Goal: Communication & Community: Ask a question

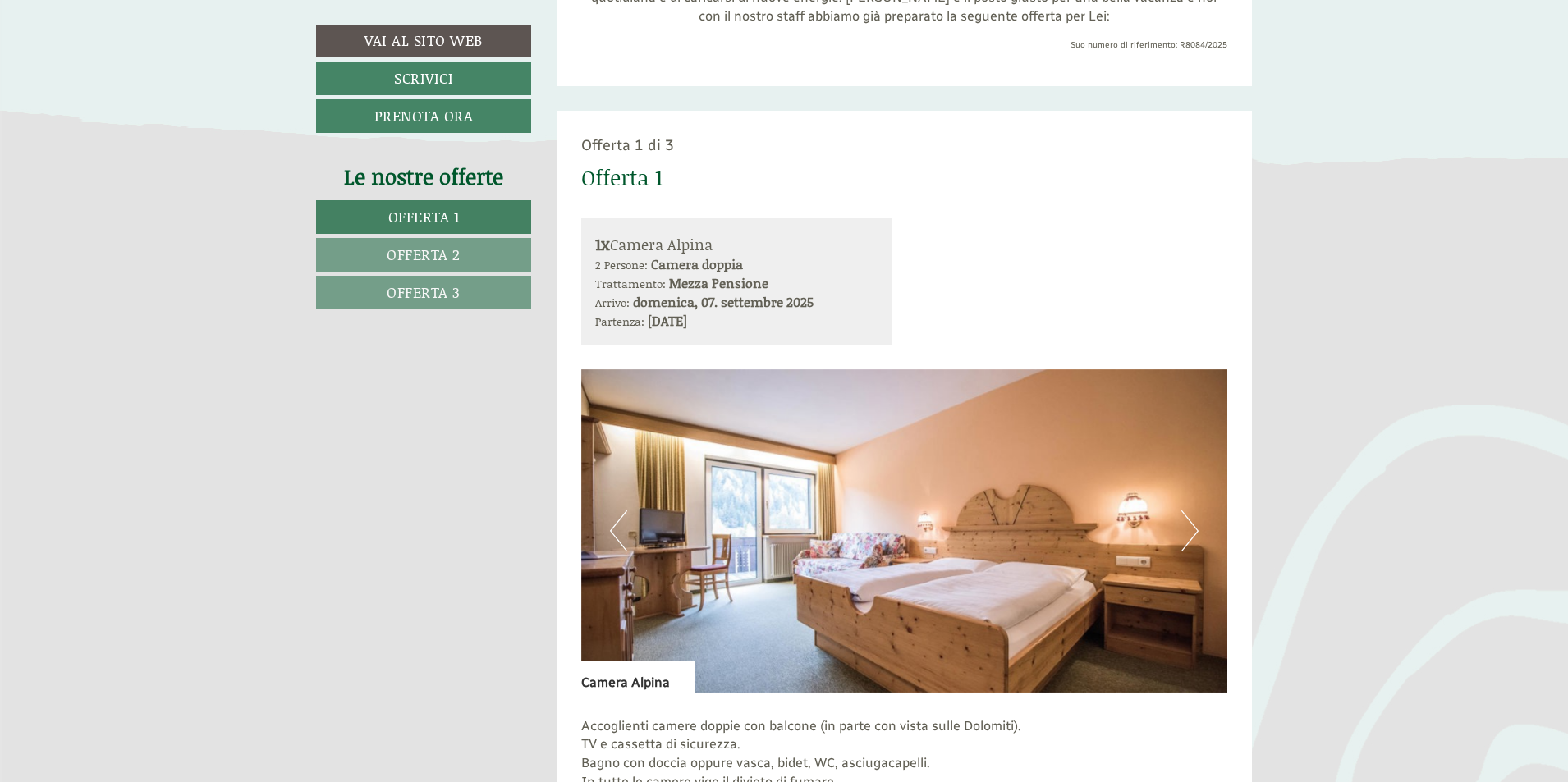
scroll to position [986, 0]
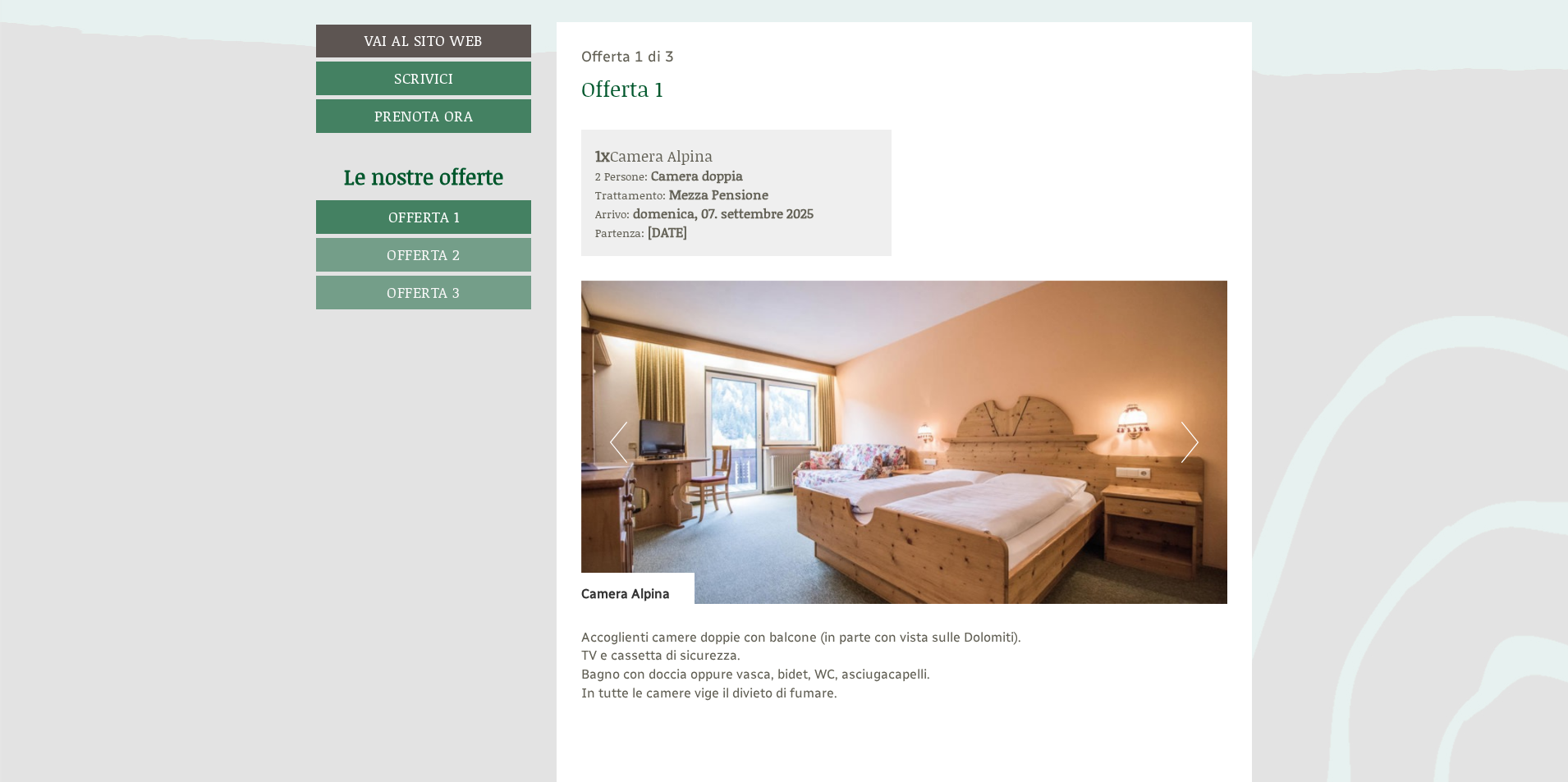
click at [1185, 442] on button "Next" at bounding box center [1190, 442] width 17 height 41
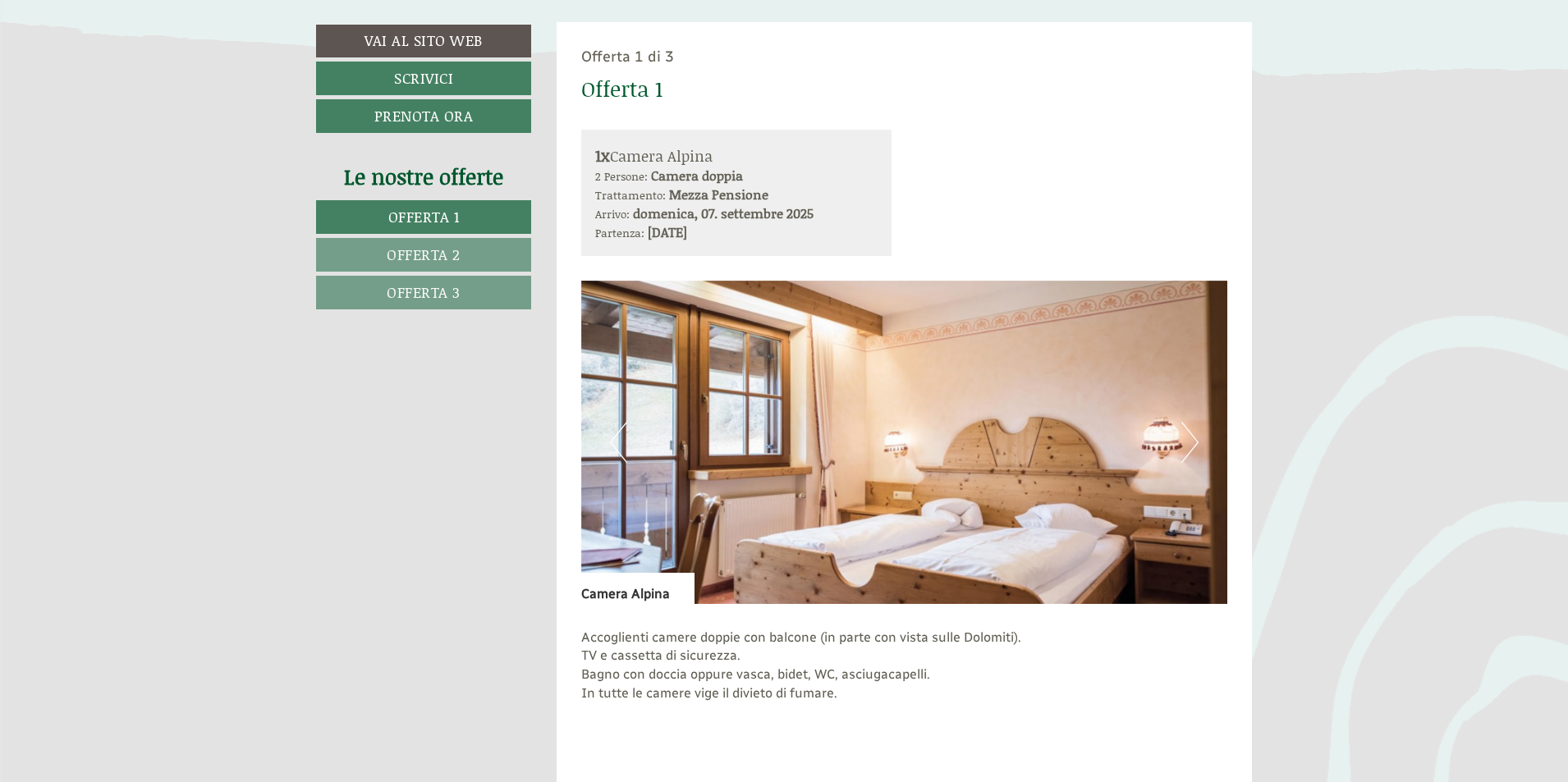
click at [1185, 442] on button "Next" at bounding box center [1190, 442] width 17 height 41
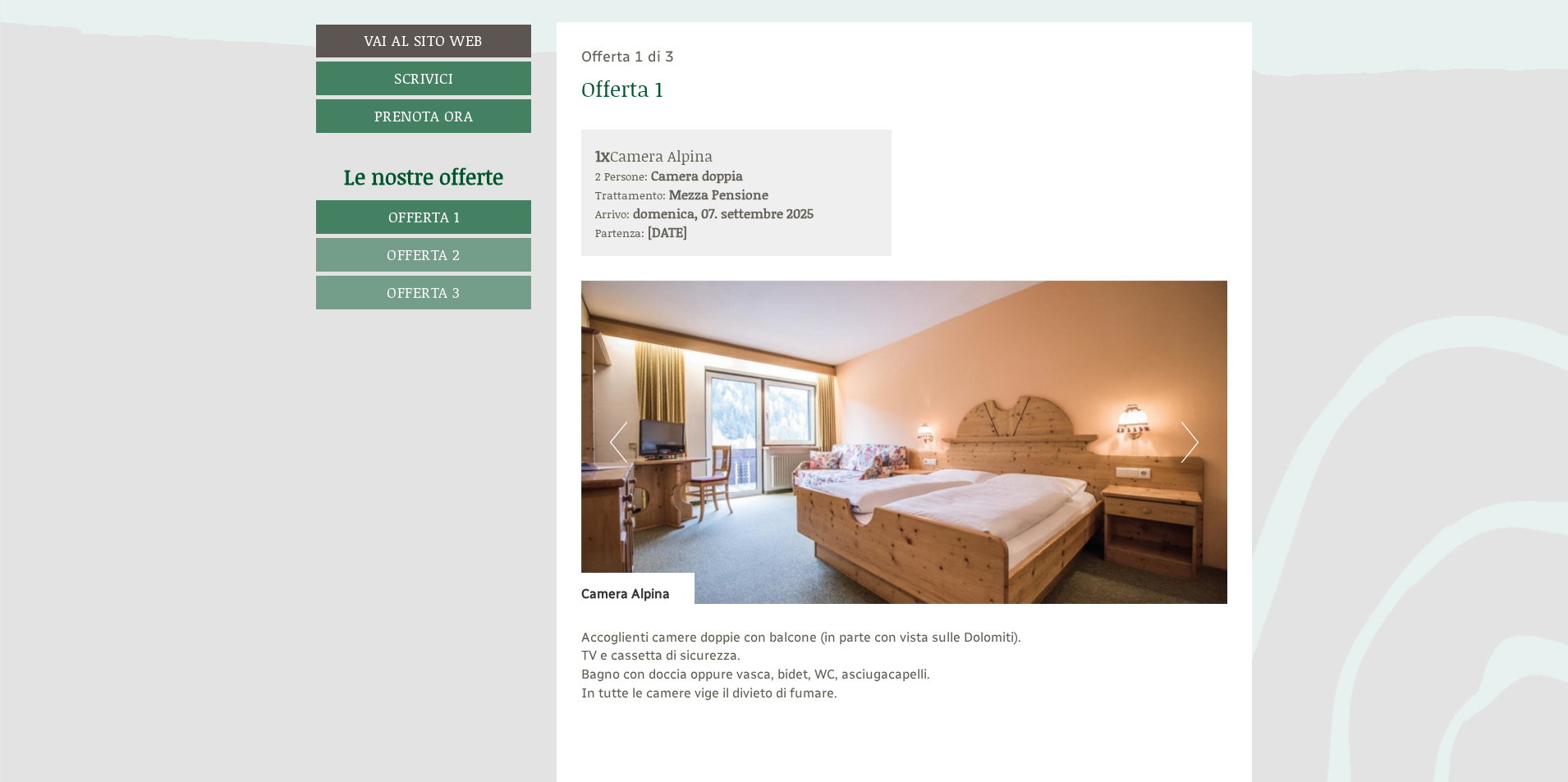
click at [1185, 442] on button "Next" at bounding box center [1190, 442] width 17 height 41
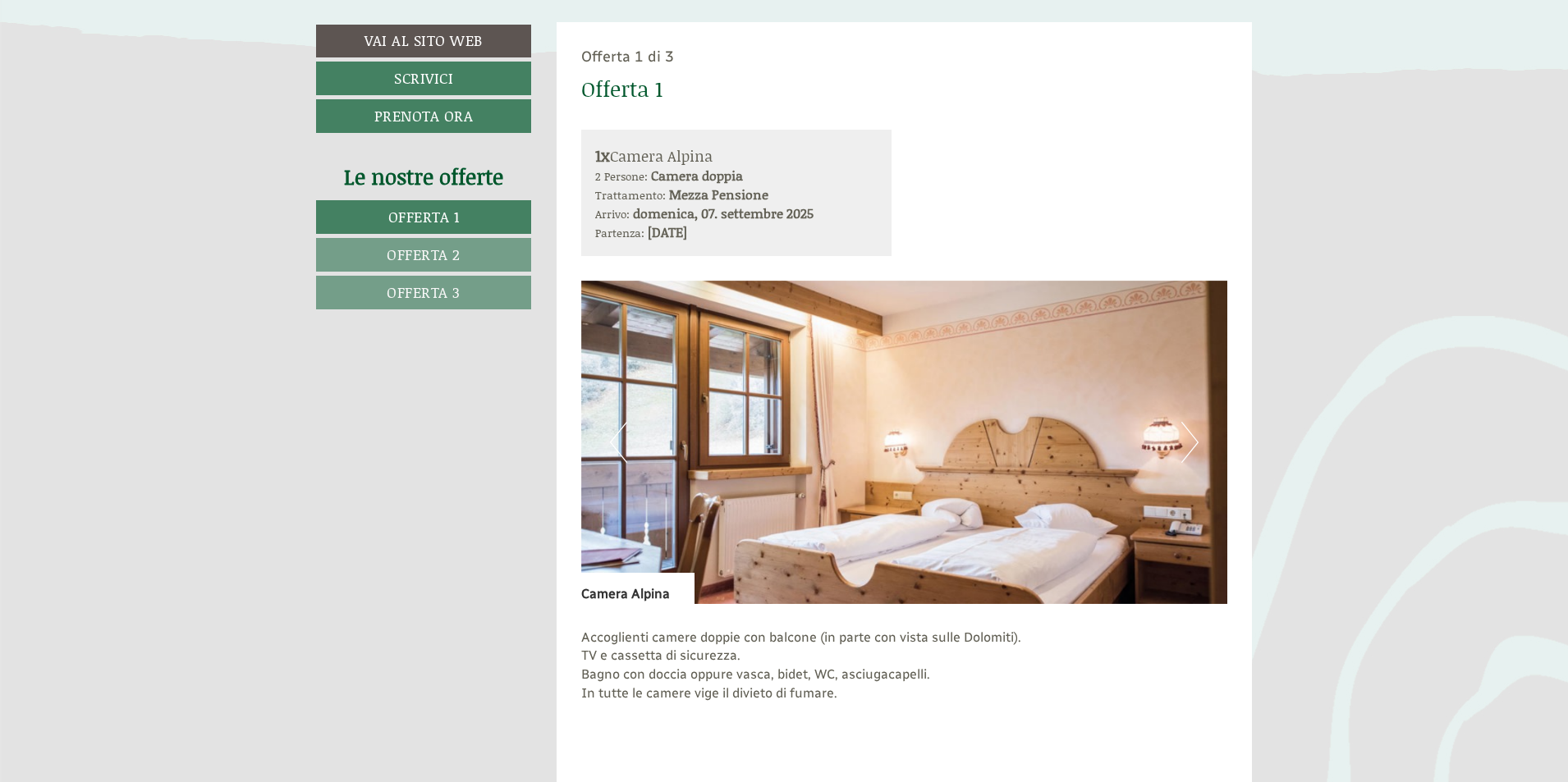
click at [1185, 442] on button "Next" at bounding box center [1190, 442] width 17 height 41
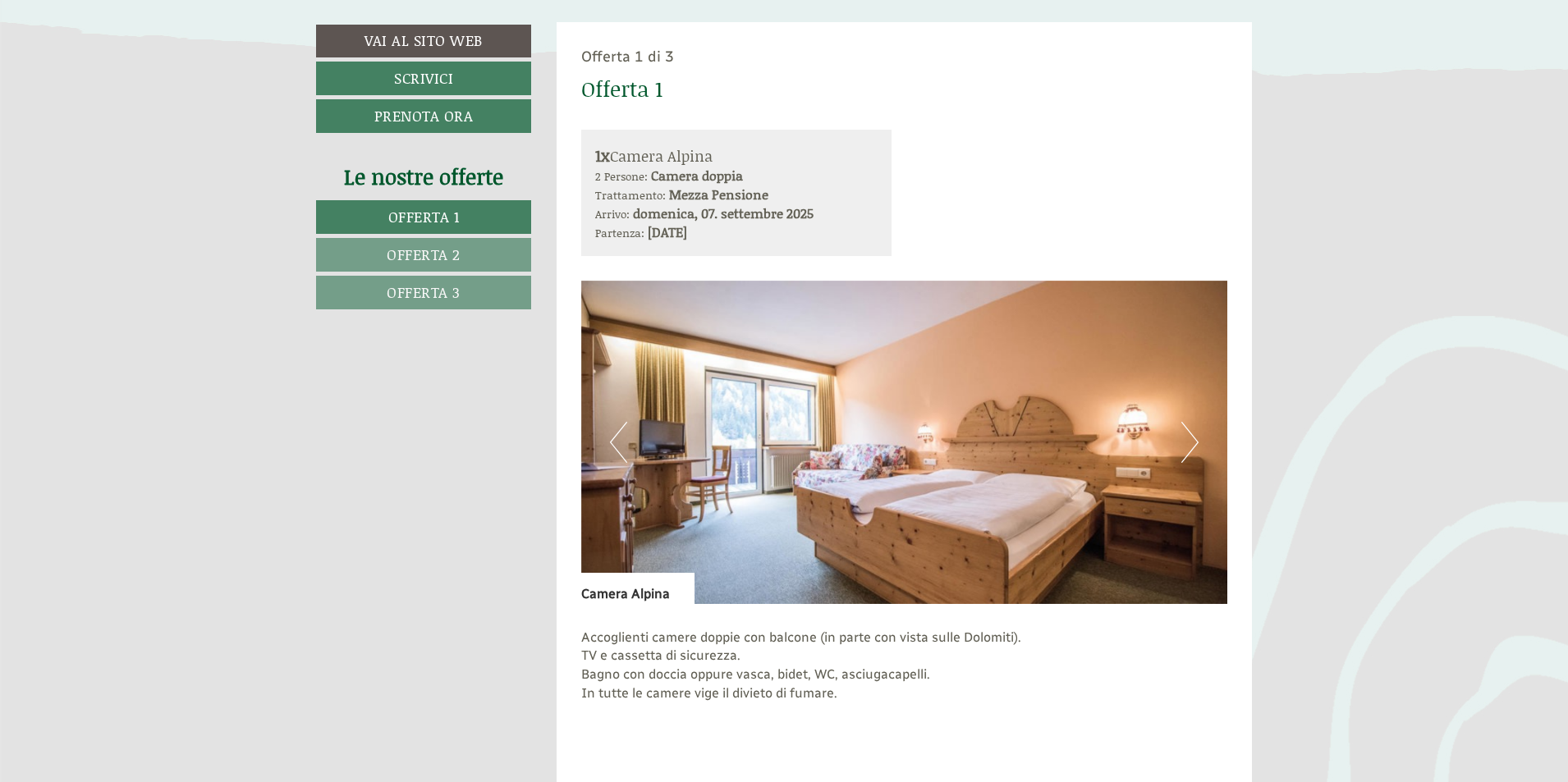
click at [1185, 442] on button "Next" at bounding box center [1190, 442] width 17 height 41
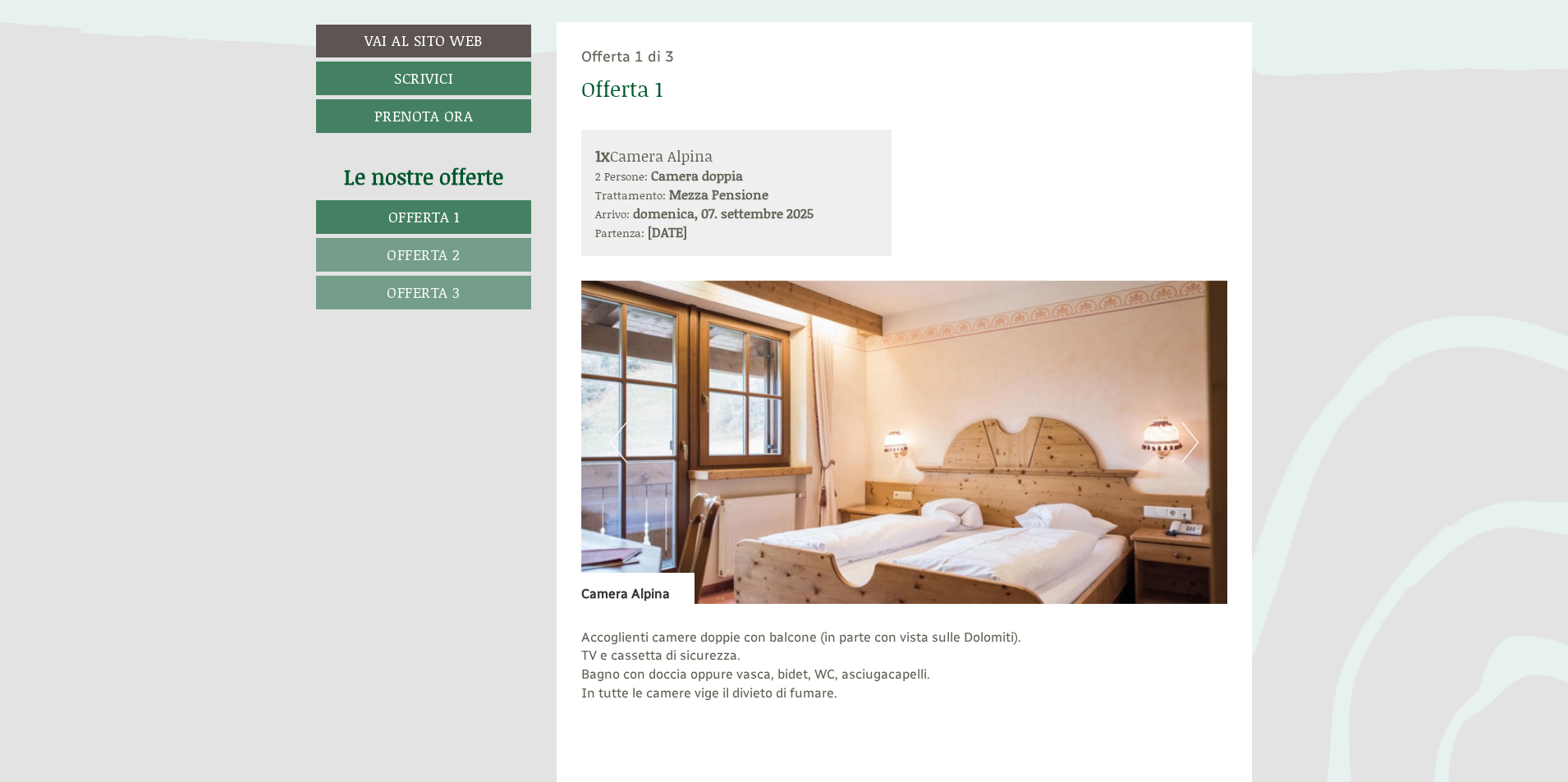
click at [1185, 442] on button "Next" at bounding box center [1190, 442] width 17 height 41
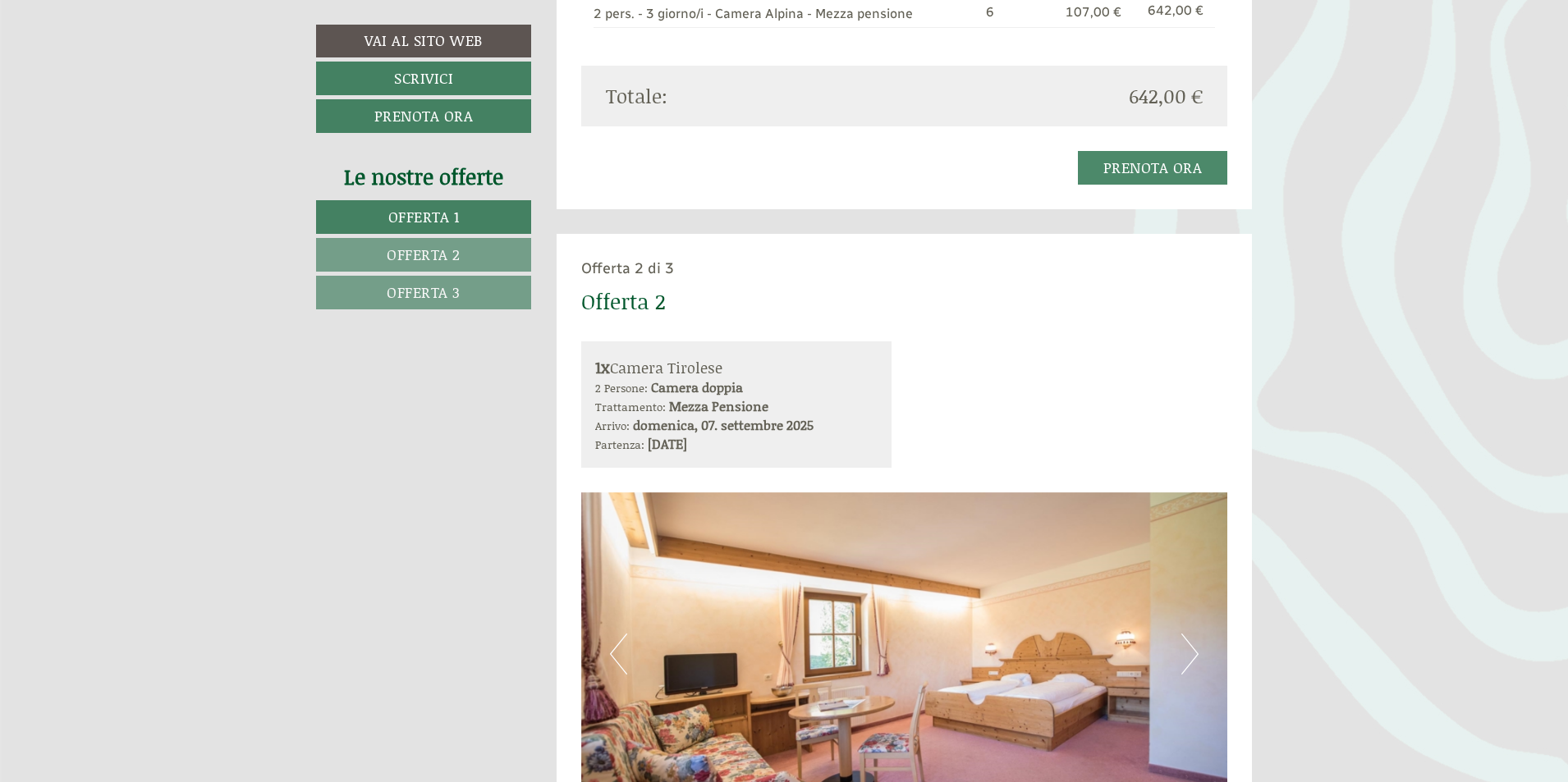
scroll to position [2135, 0]
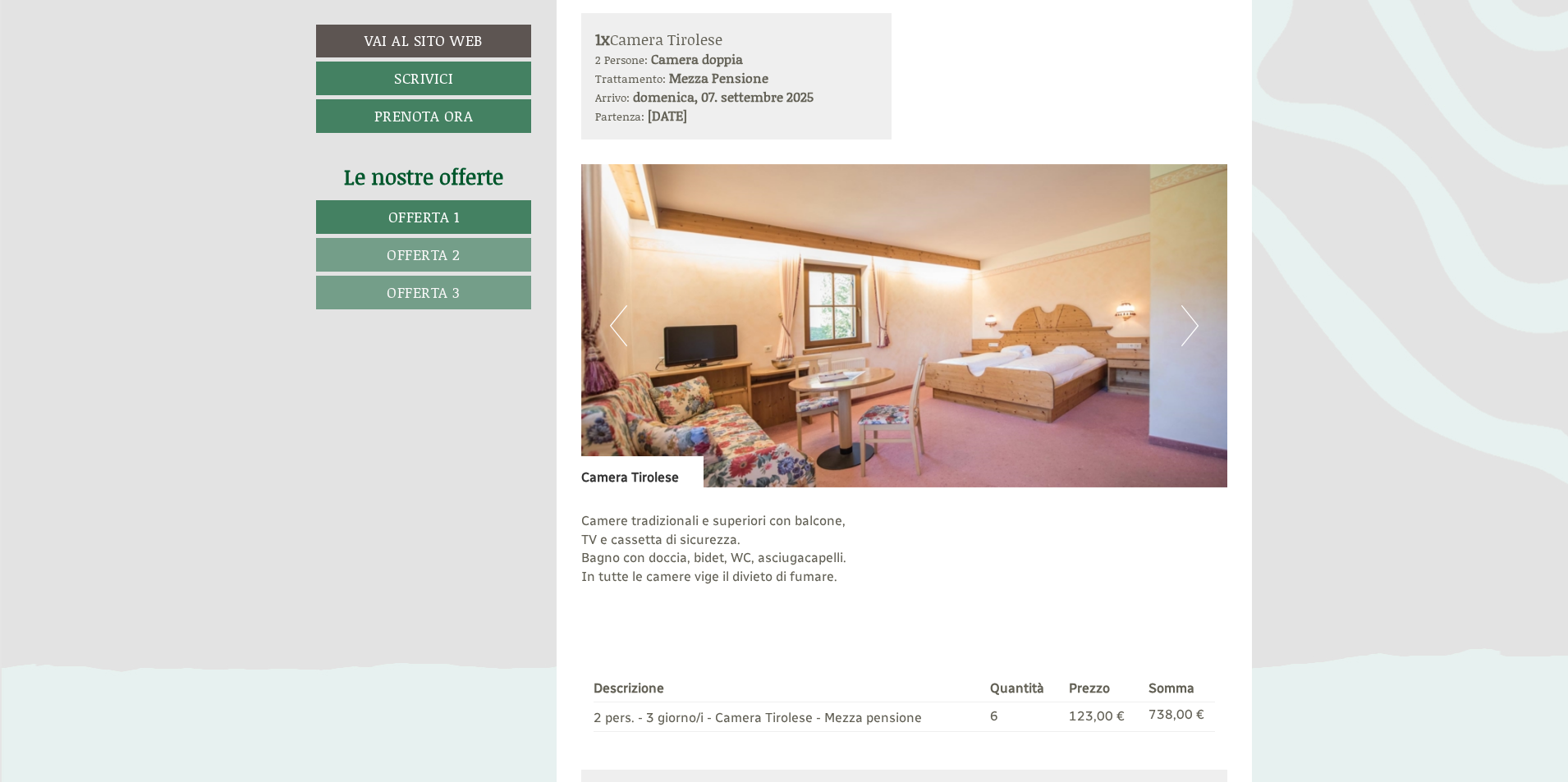
click at [1189, 327] on button "Next" at bounding box center [1190, 326] width 17 height 41
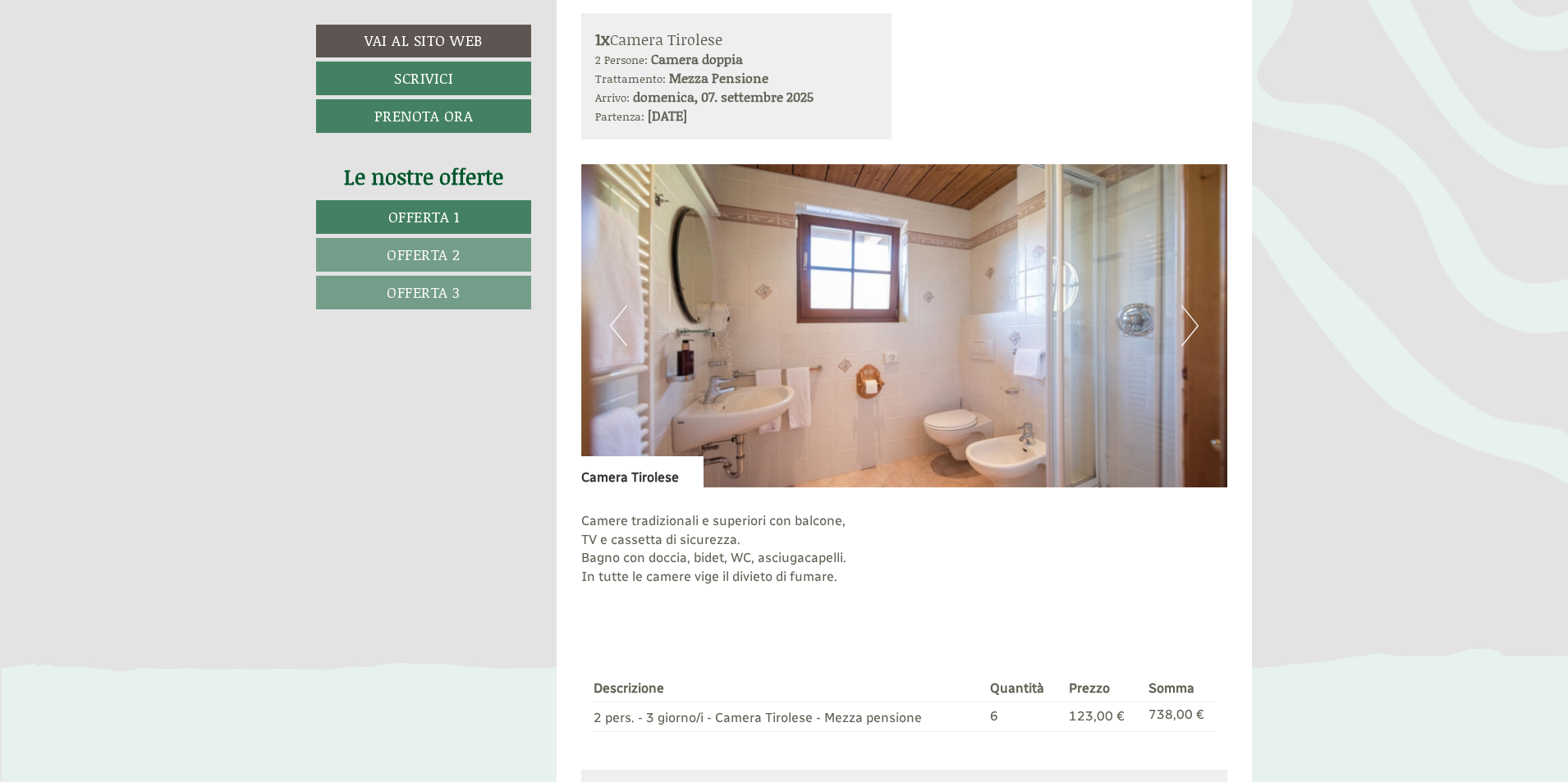
click at [1189, 327] on button "Next" at bounding box center [1190, 326] width 17 height 41
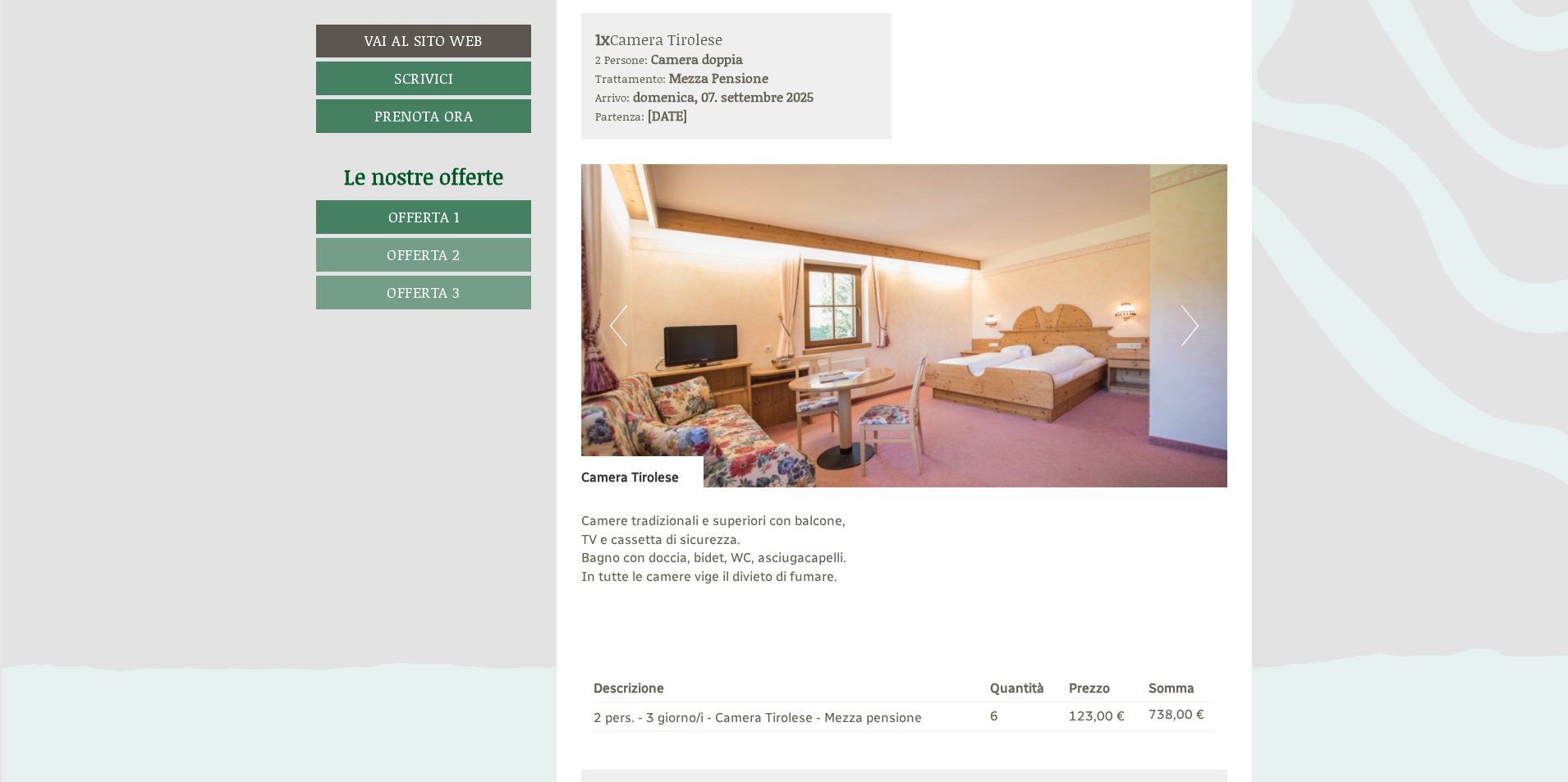
click at [1187, 327] on button "Next" at bounding box center [1190, 326] width 17 height 41
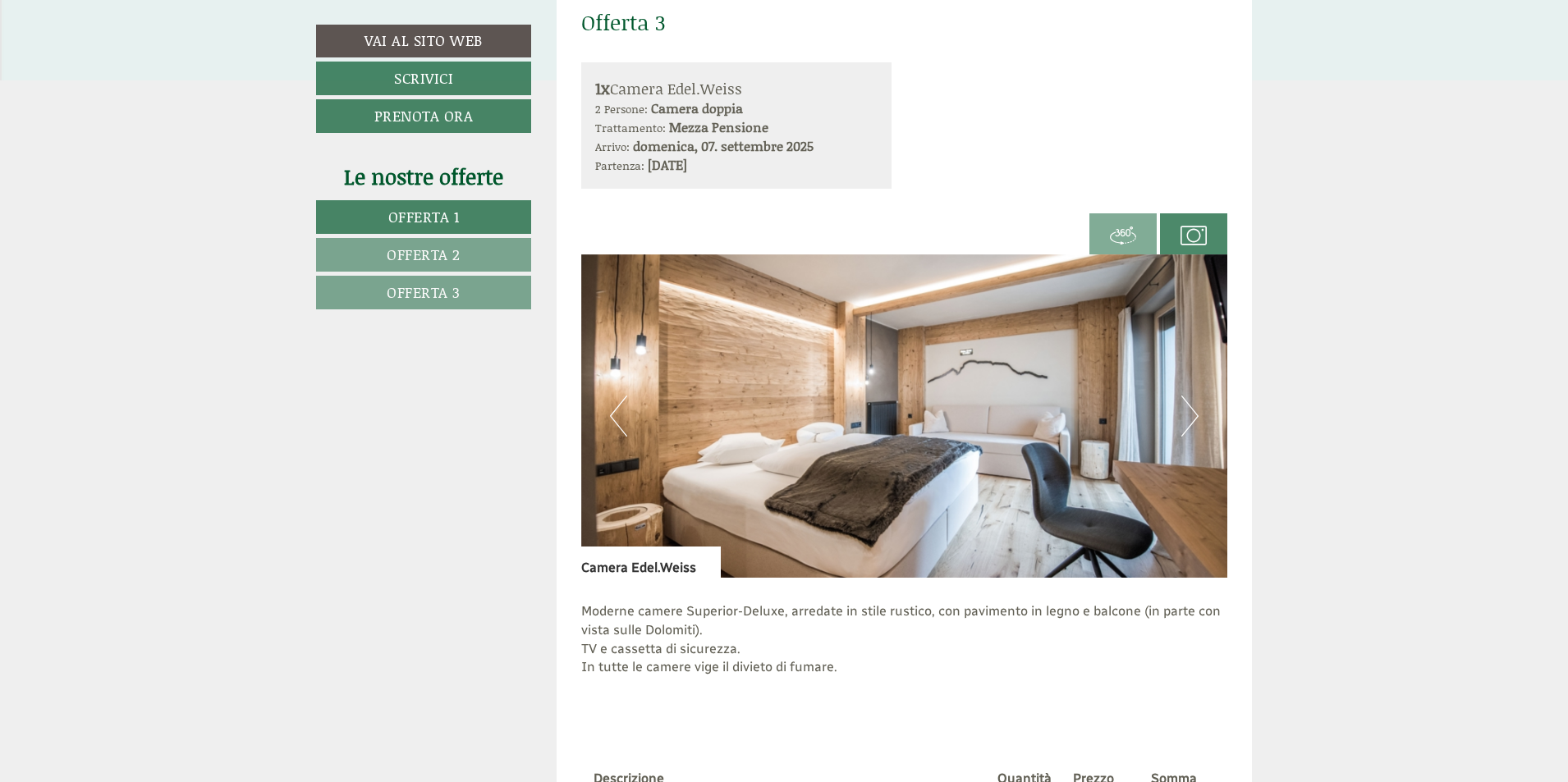
scroll to position [3120, 0]
click at [1189, 415] on button "Next" at bounding box center [1190, 414] width 17 height 41
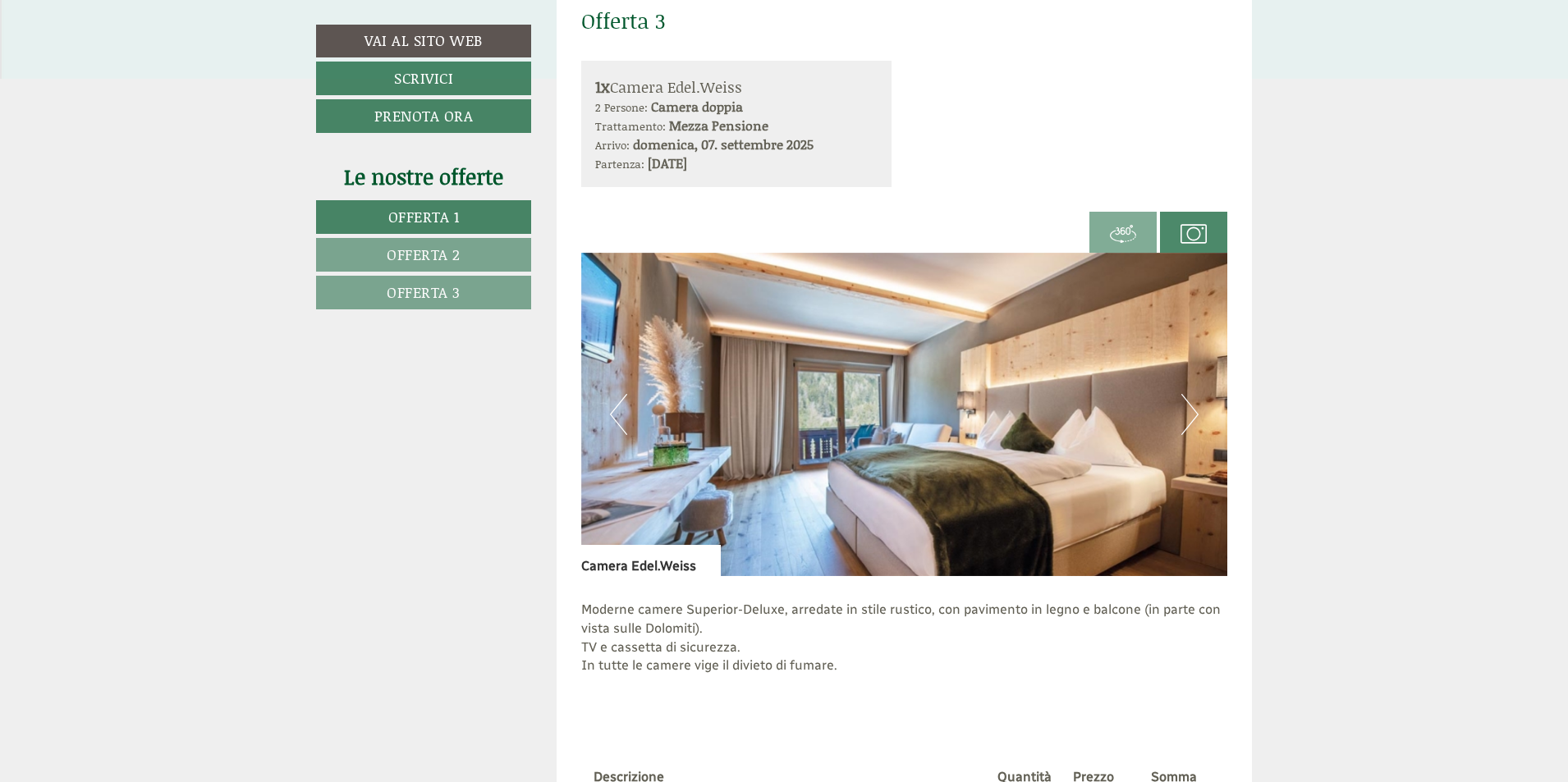
click at [1189, 415] on button "Next" at bounding box center [1190, 414] width 17 height 41
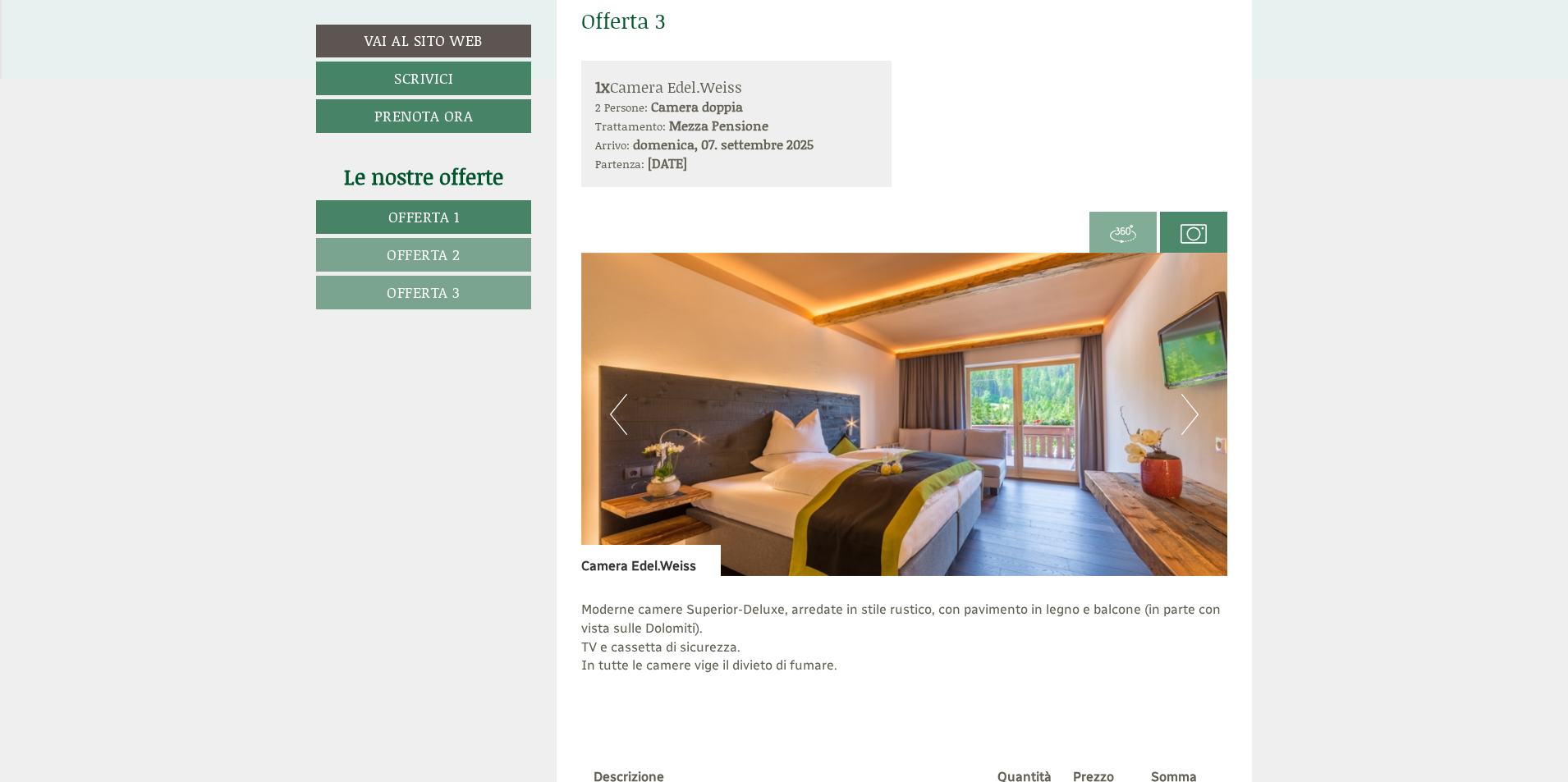
click at [1189, 415] on button "Next" at bounding box center [1190, 414] width 17 height 41
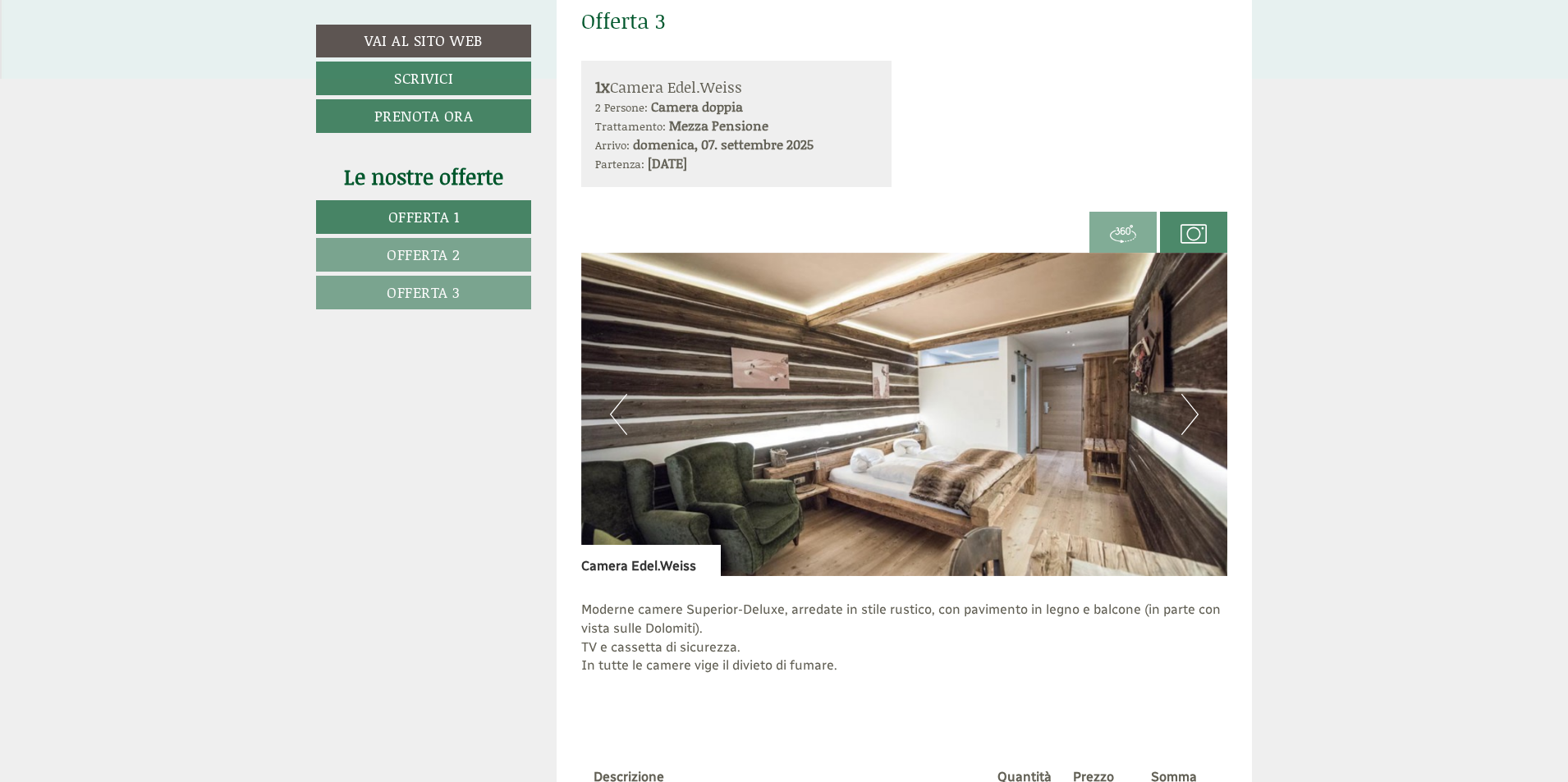
click at [1189, 415] on button "Next" at bounding box center [1190, 414] width 17 height 41
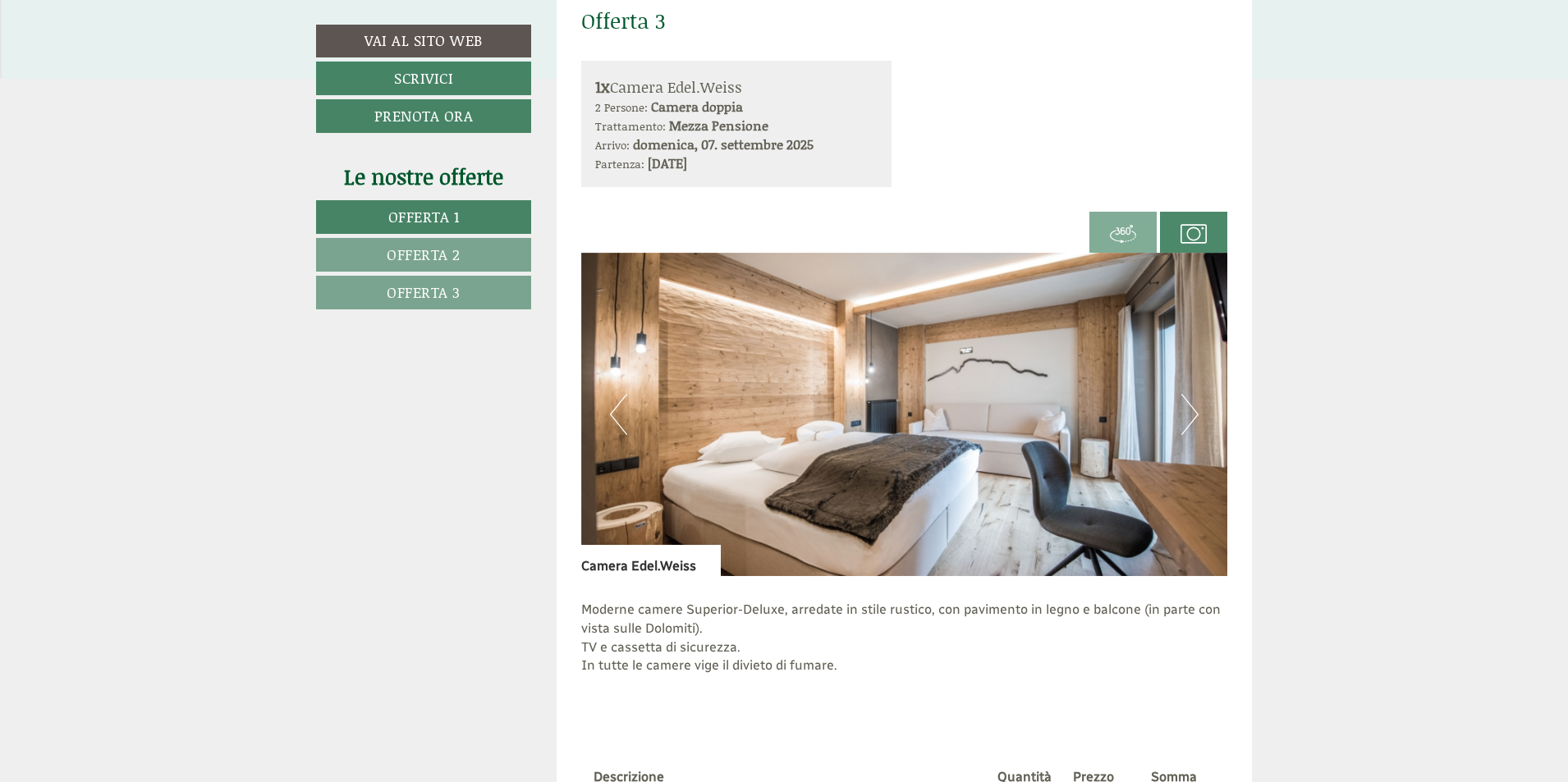
click at [1189, 415] on button "Next" at bounding box center [1190, 414] width 17 height 41
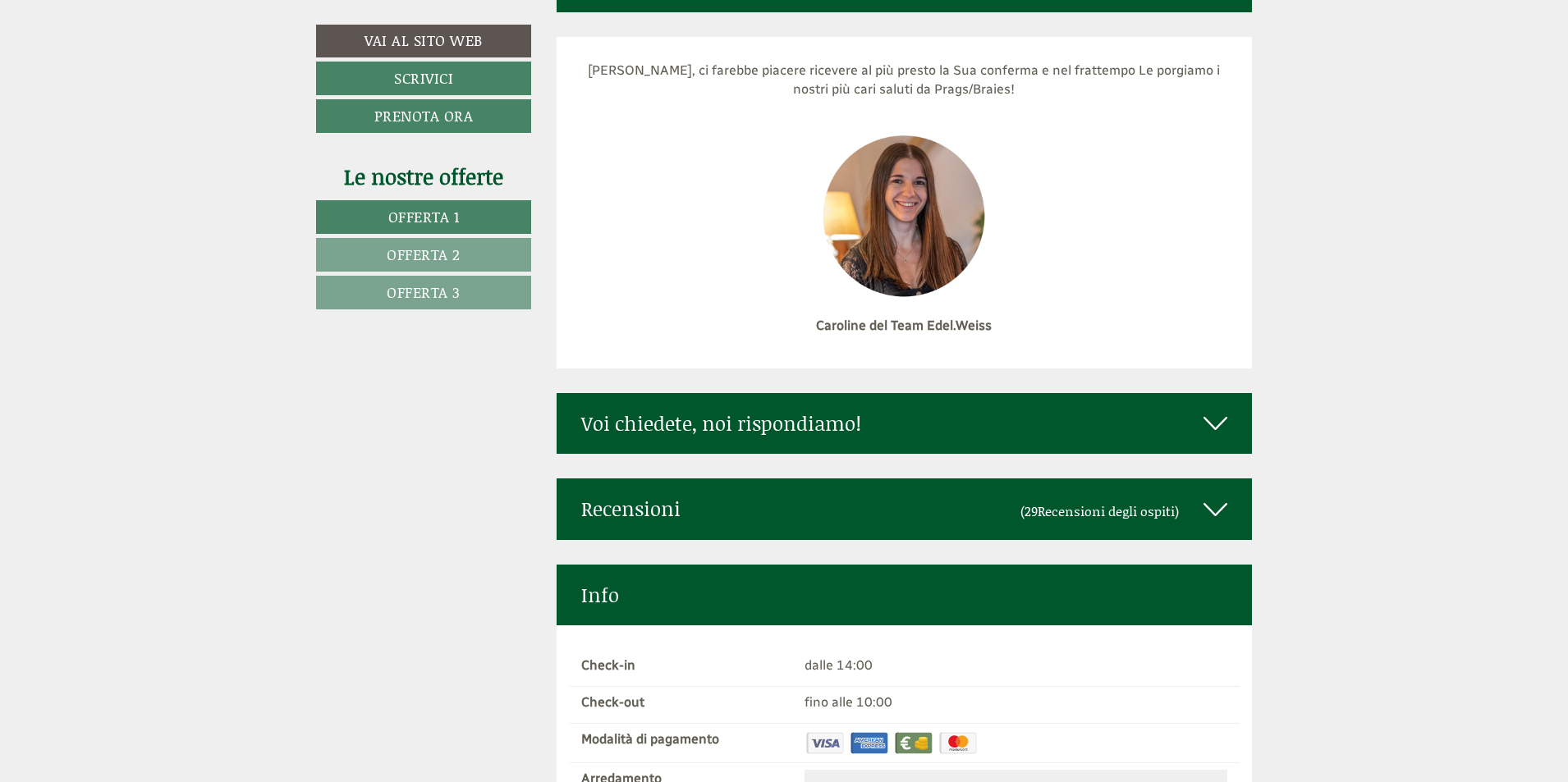
scroll to position [7881, 0]
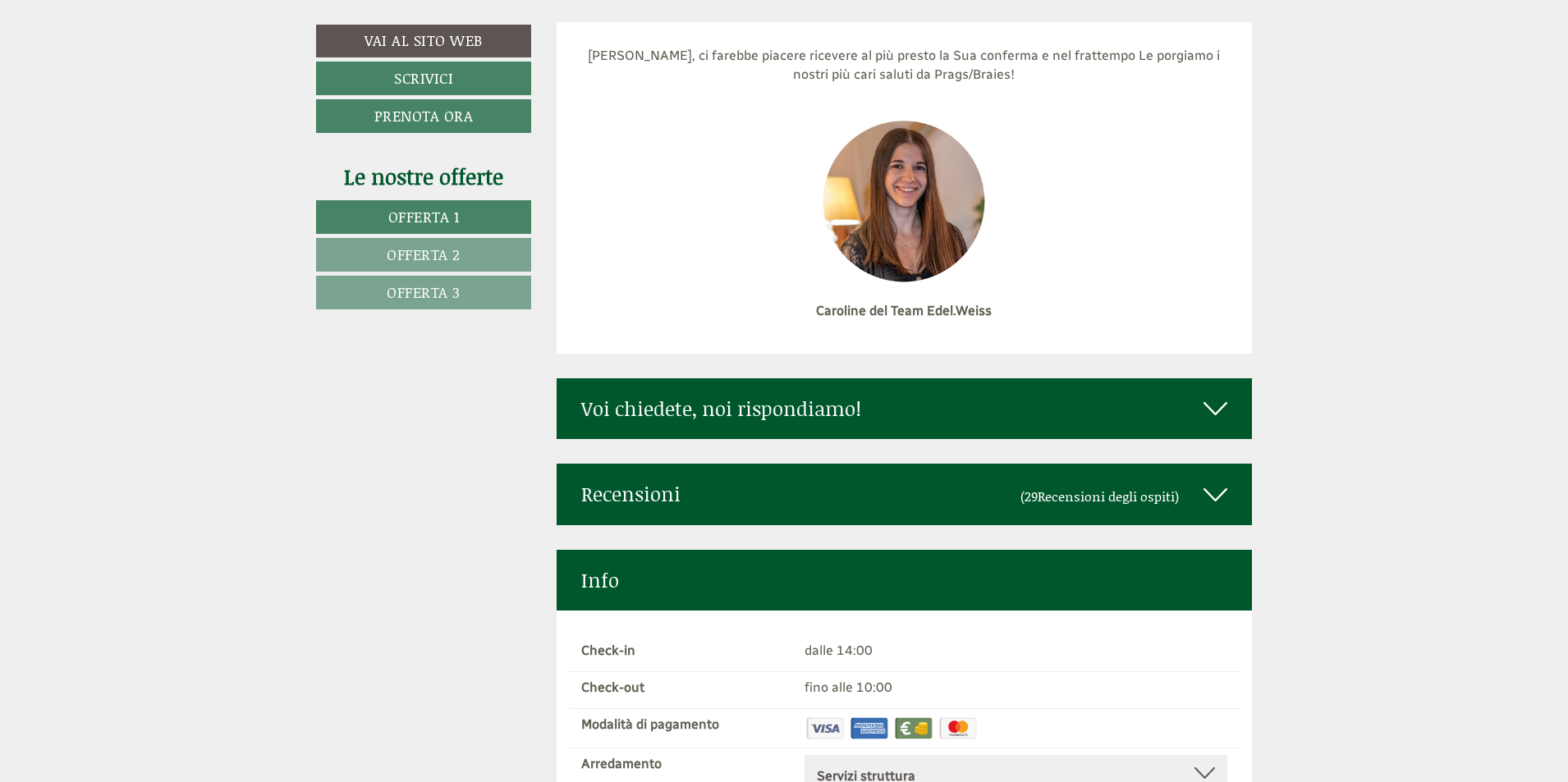
click at [887, 378] on div "Voi chiedete, noi rispondiamo!" at bounding box center [905, 408] width 696 height 61
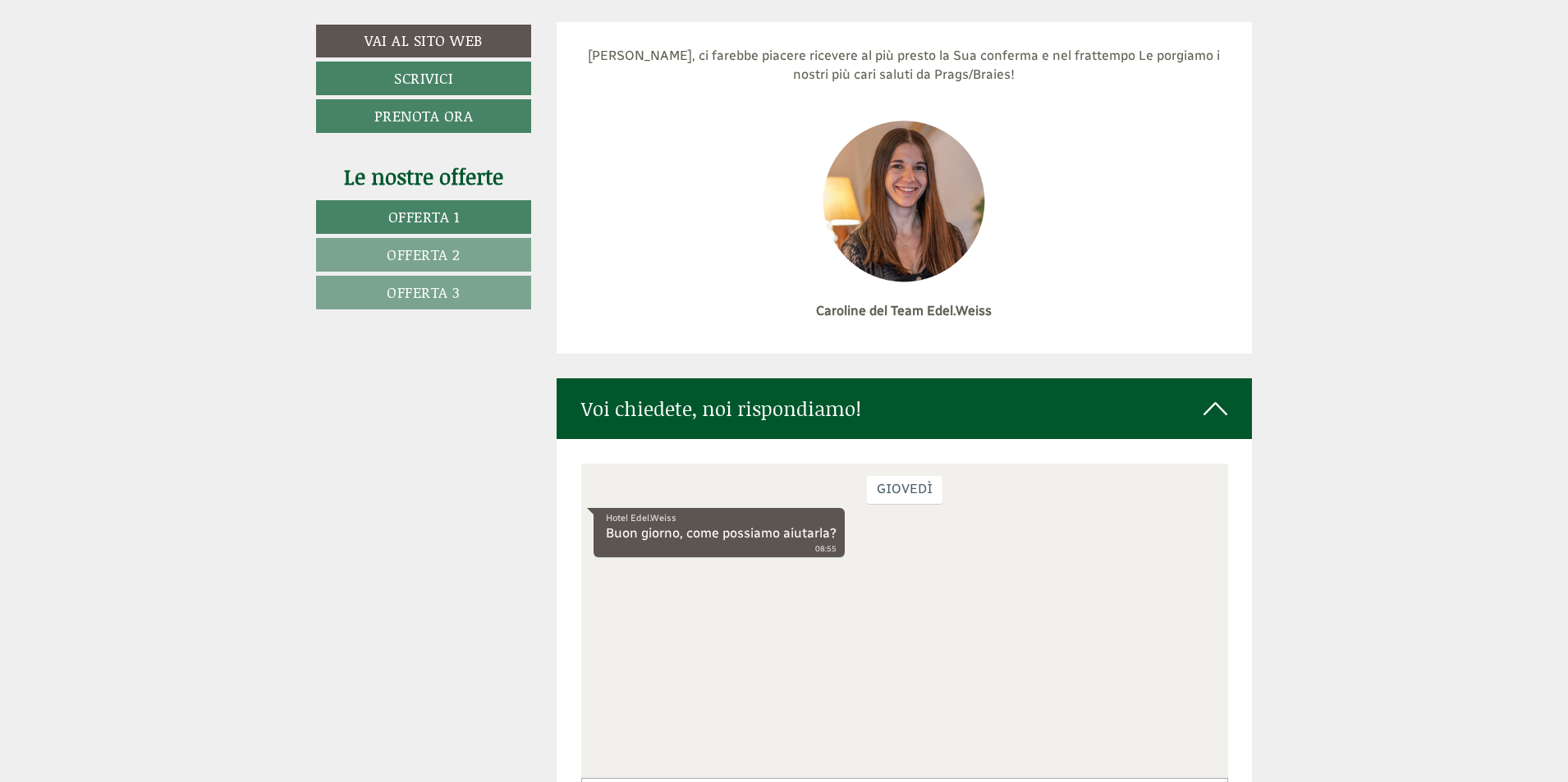
click at [617, 577] on div "giovedì Hotel Edel.Weiss Buon giorno, come possiamo aiutarla? 08:55" at bounding box center [903, 621] width 646 height 314
click at [940, 542] on div "Hotel Edel.Weiss Buon giorno, come possiamo aiutarla? 08:55" at bounding box center [903, 535] width 622 height 54
click at [764, 577] on div "giovedì Hotel Edel.Weiss Buon giorno, come possiamo aiutarla? 08:55" at bounding box center [903, 621] width 646 height 314
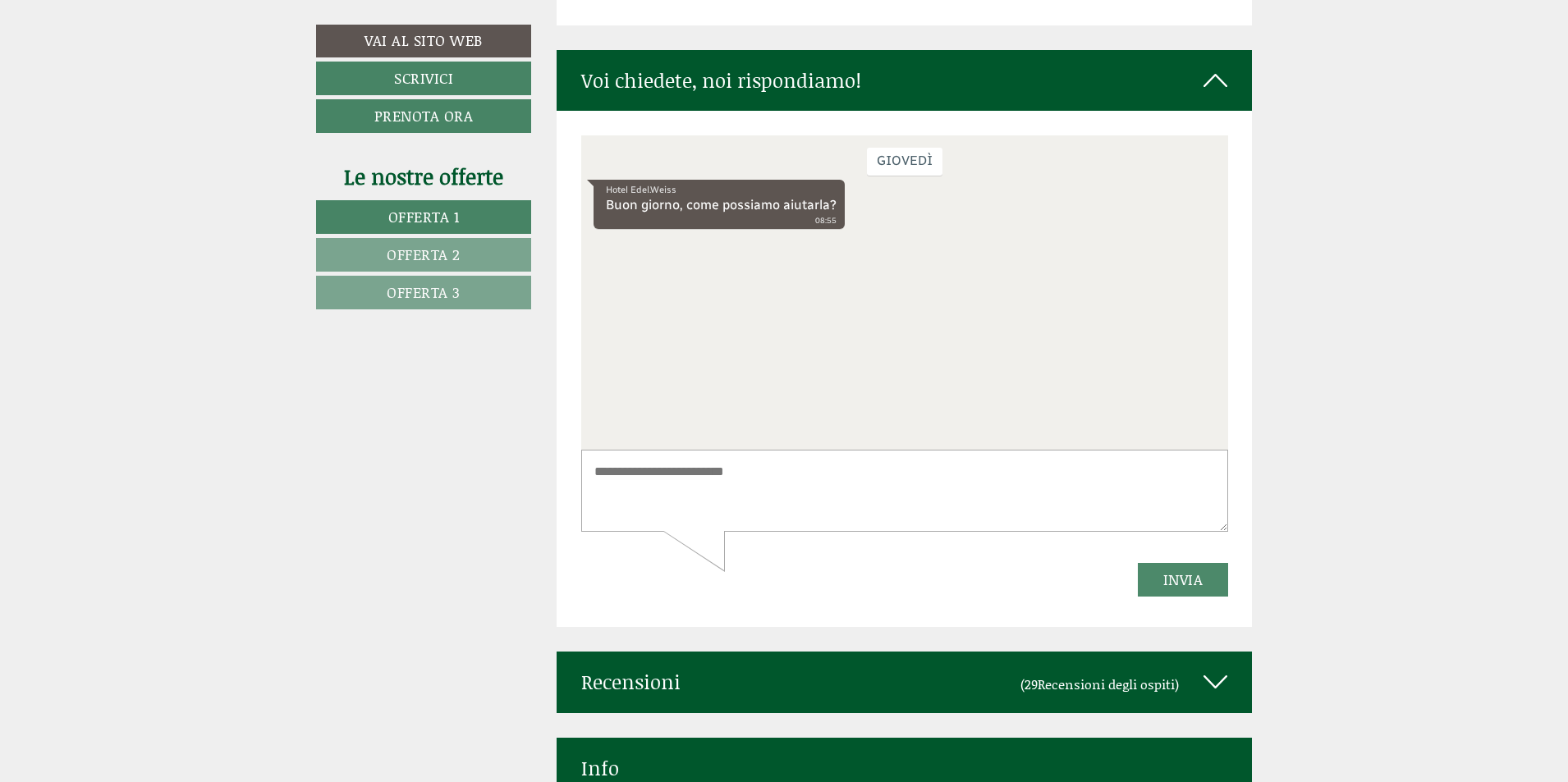
click at [638, 480] on textarea at bounding box center [903, 491] width 646 height 83
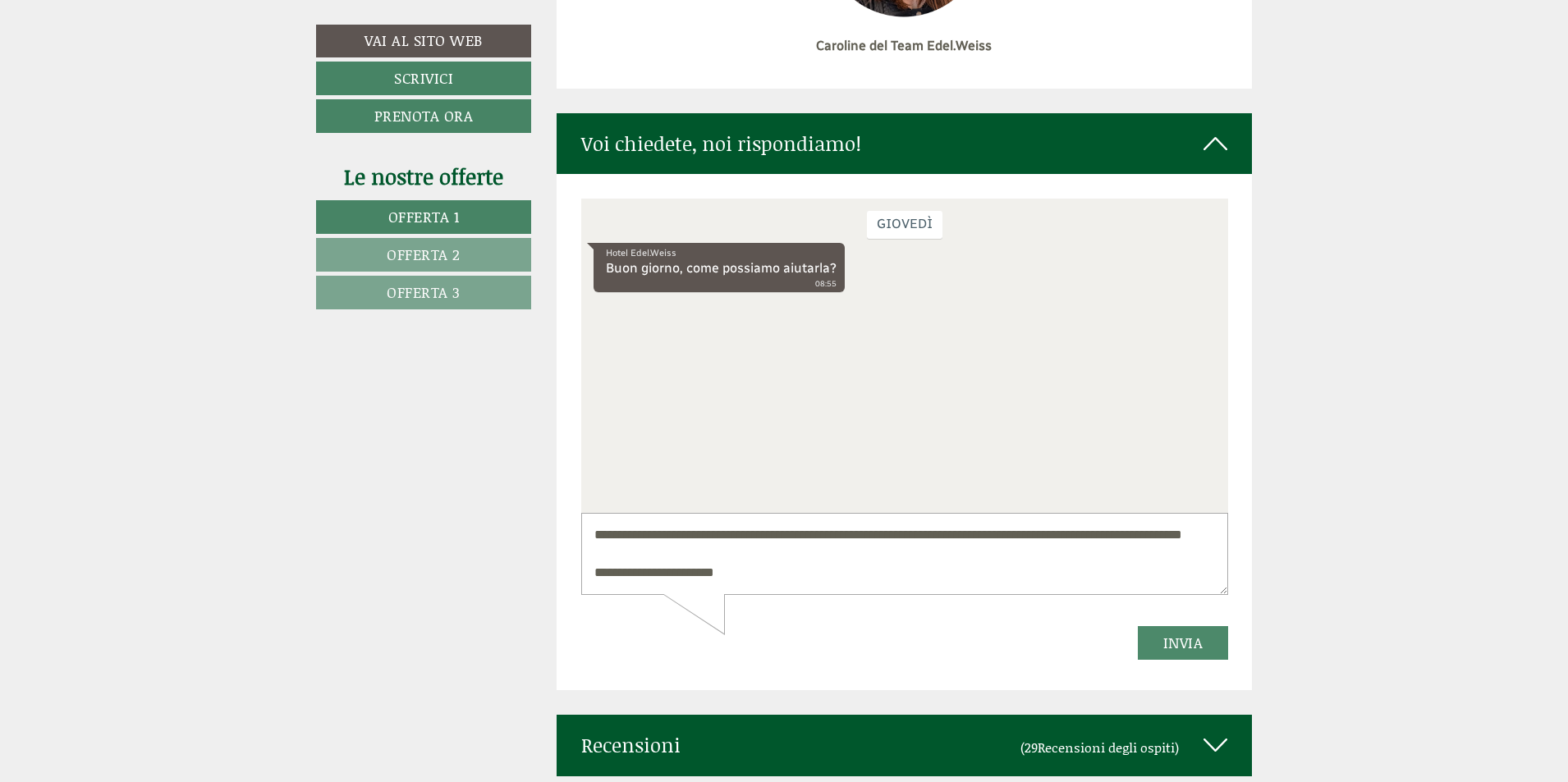
scroll to position [8127, 0]
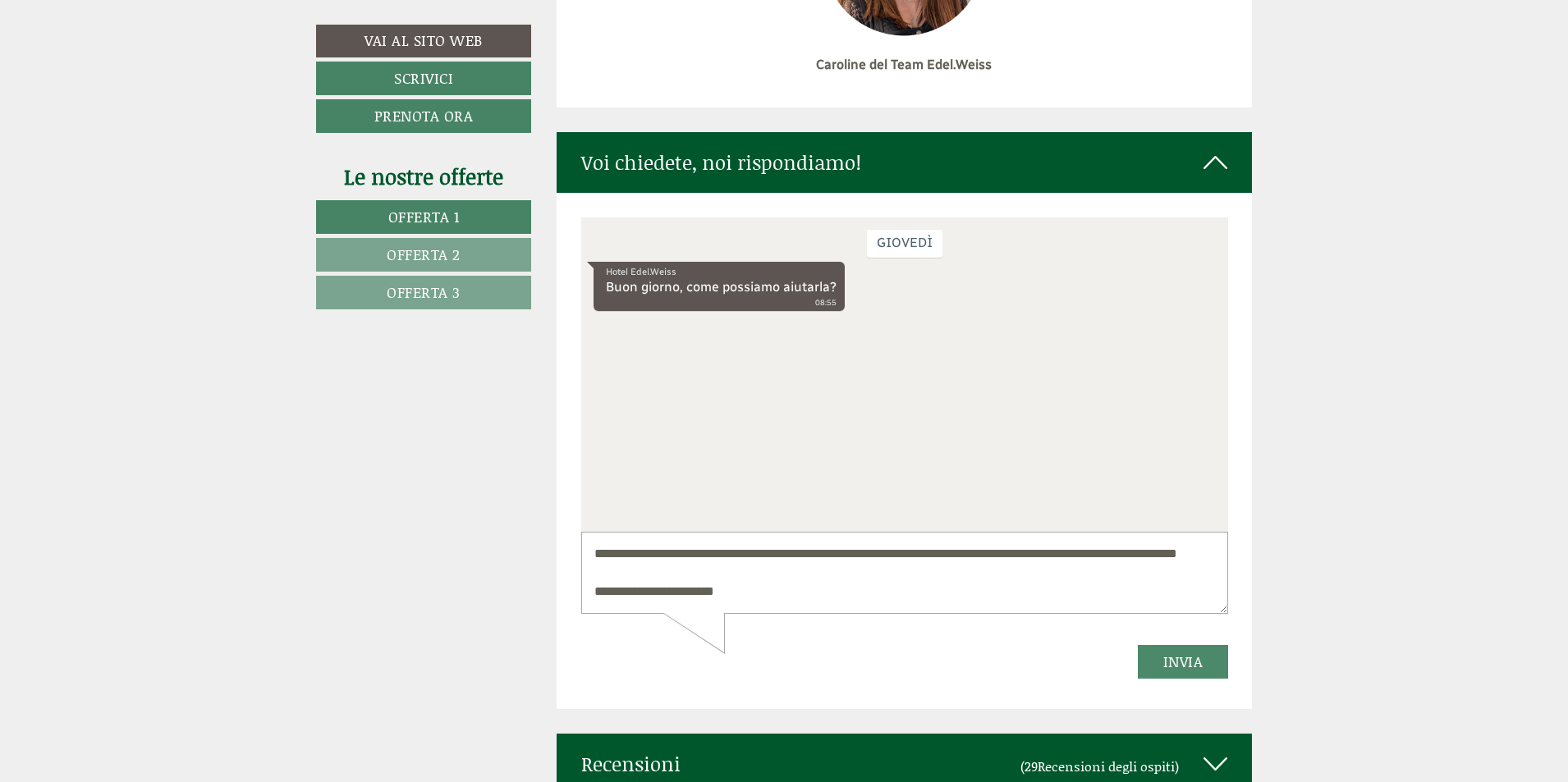
click at [703, 571] on textarea "**********" at bounding box center [903, 573] width 646 height 83
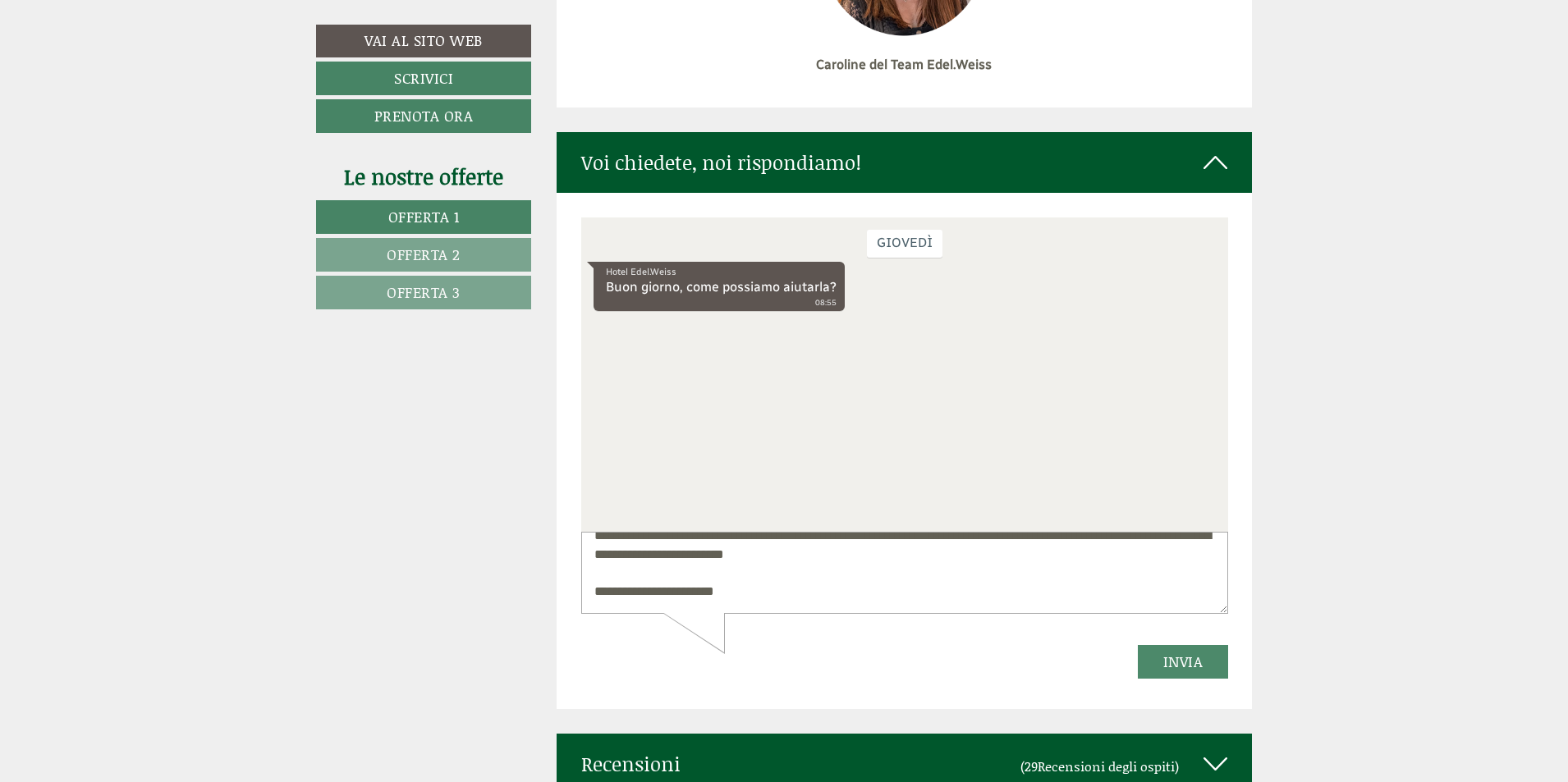
click at [979, 554] on textarea "**********" at bounding box center [903, 573] width 646 height 83
click at [951, 571] on textarea "**********" at bounding box center [903, 573] width 646 height 83
type textarea "**********"
click at [1149, 664] on button "Invia" at bounding box center [1182, 662] width 91 height 34
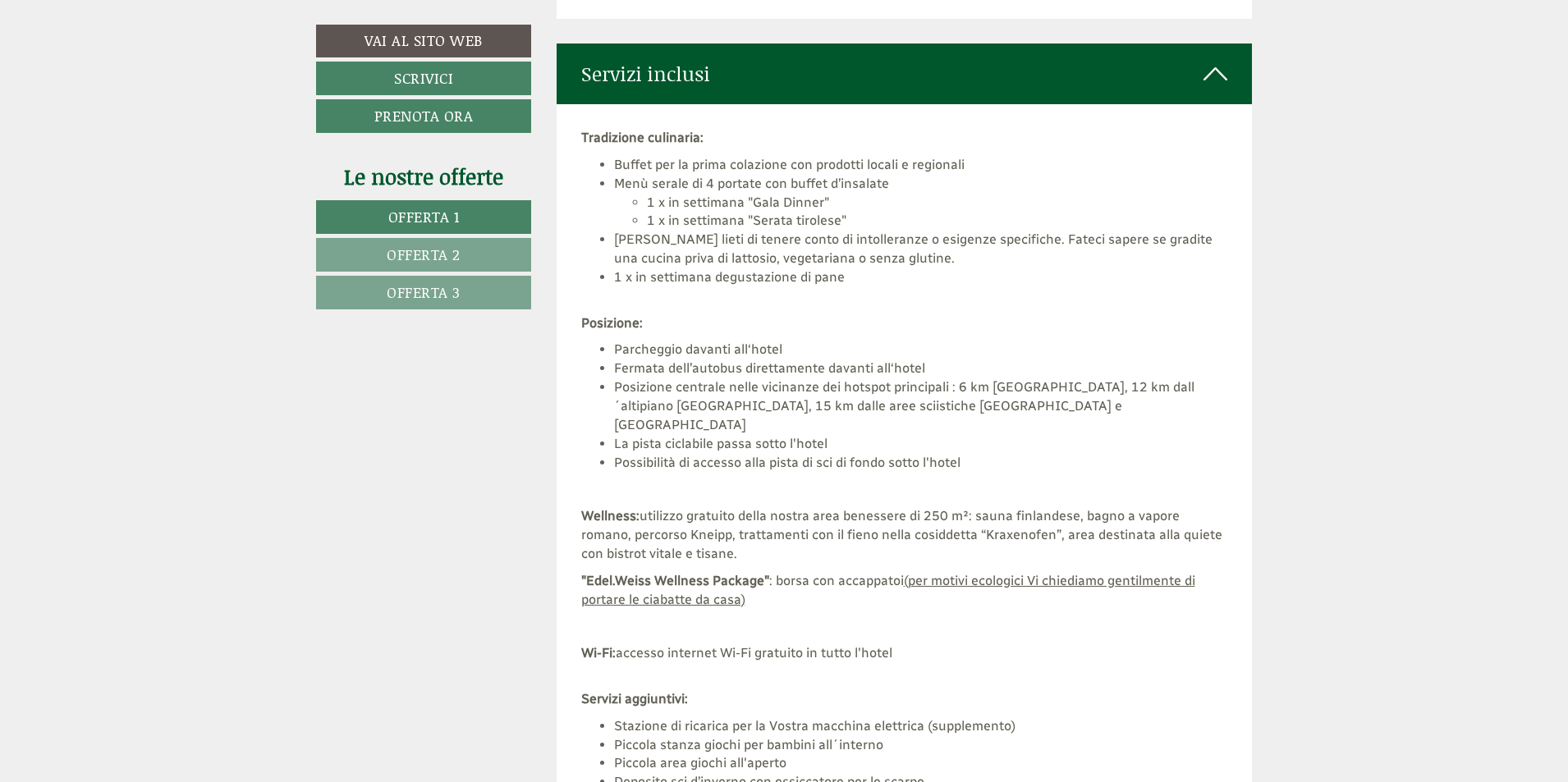
scroll to position [4516, 0]
